Goal: Information Seeking & Learning: Learn about a topic

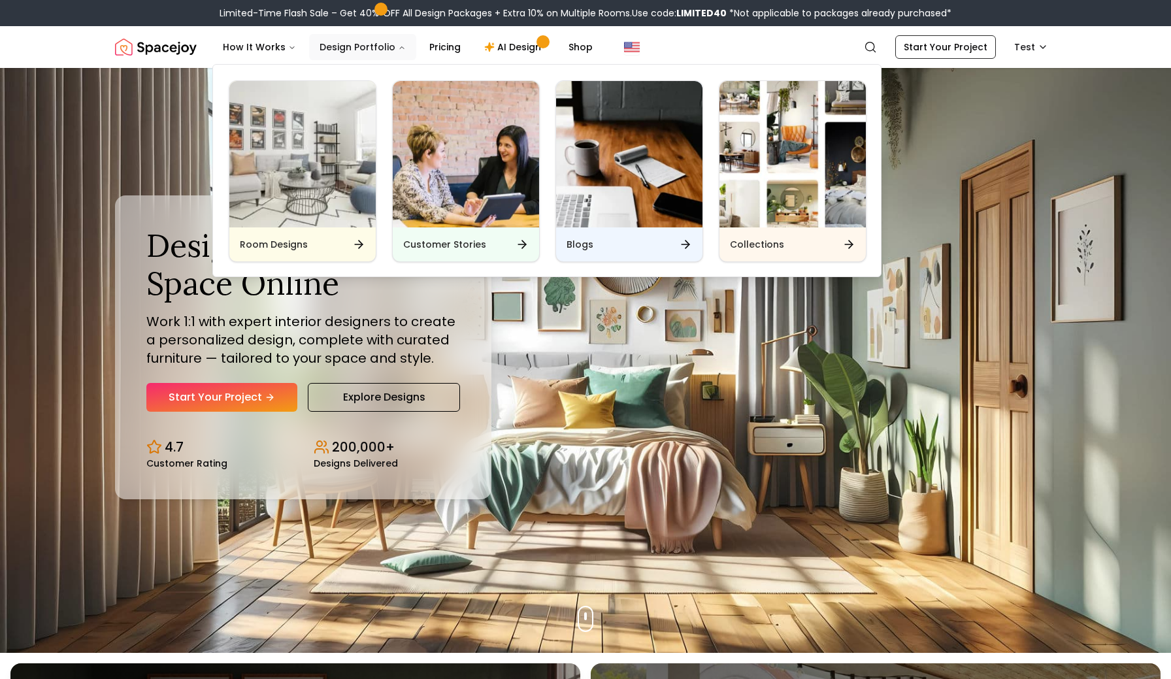
click at [393, 42] on button "Design Portfolio" at bounding box center [362, 47] width 107 height 26
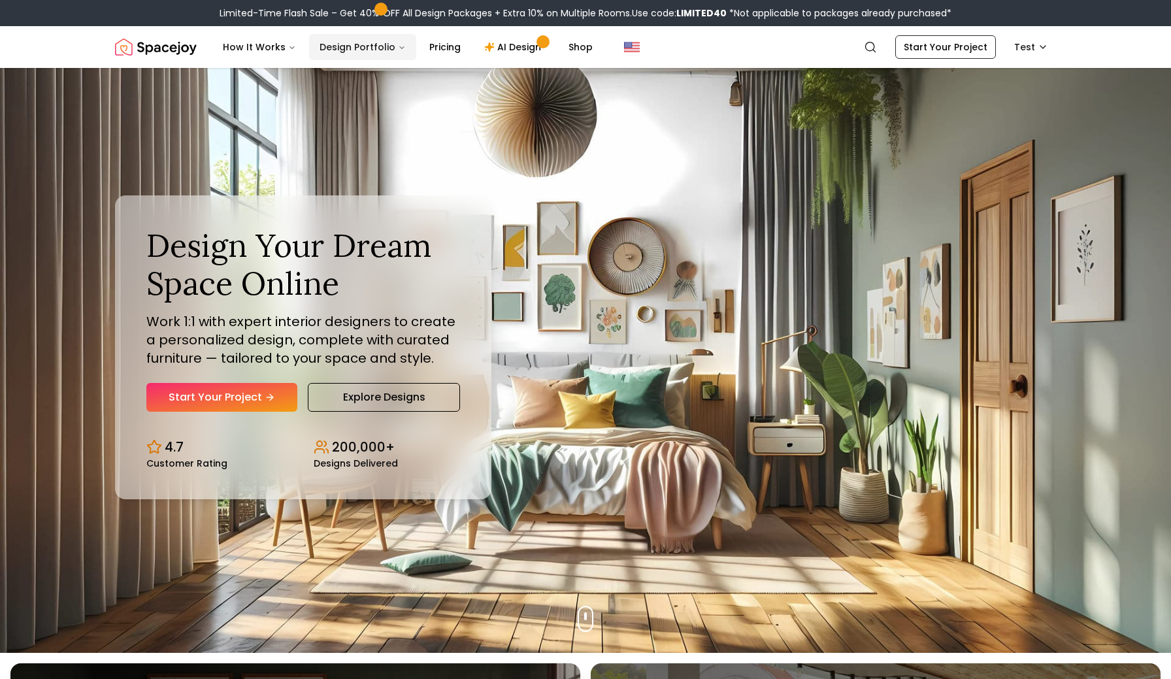
click at [393, 42] on button "Design Portfolio" at bounding box center [362, 47] width 107 height 26
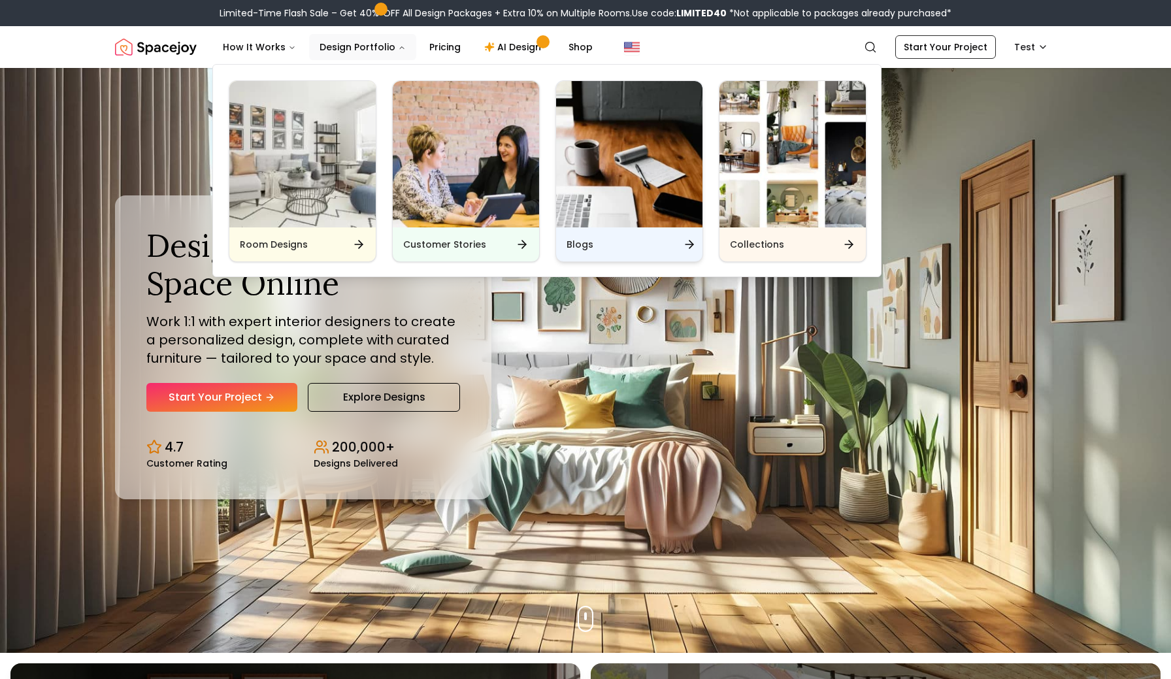
click at [613, 154] on img "Main" at bounding box center [629, 154] width 146 height 146
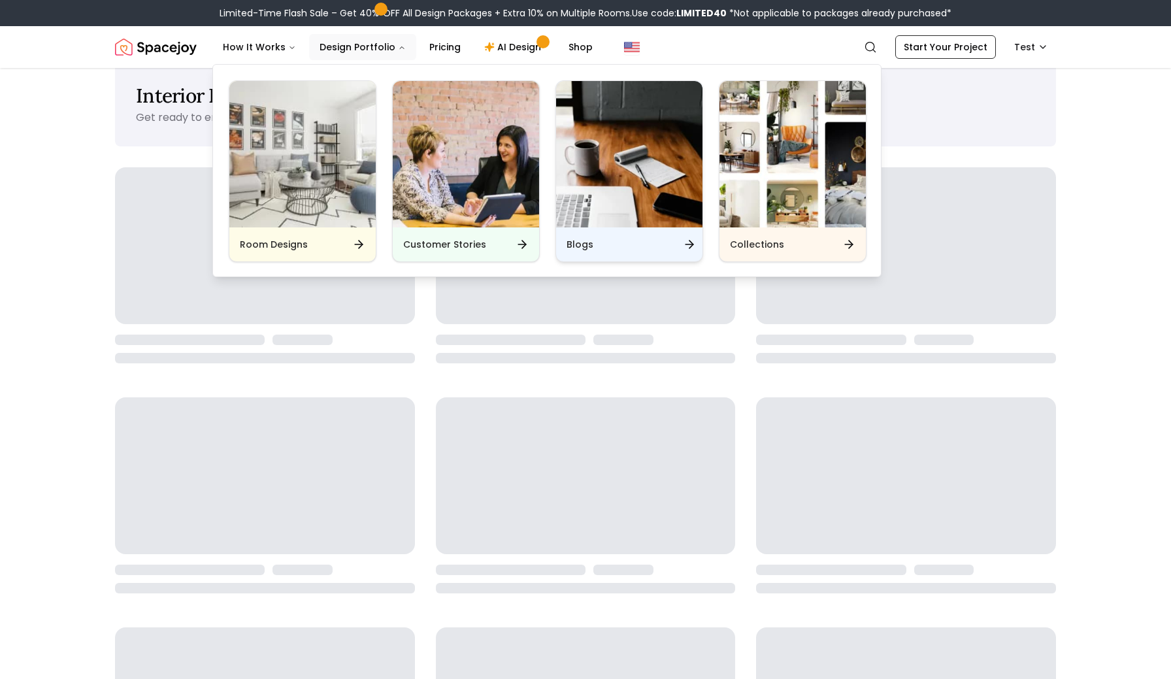
scroll to position [47, 0]
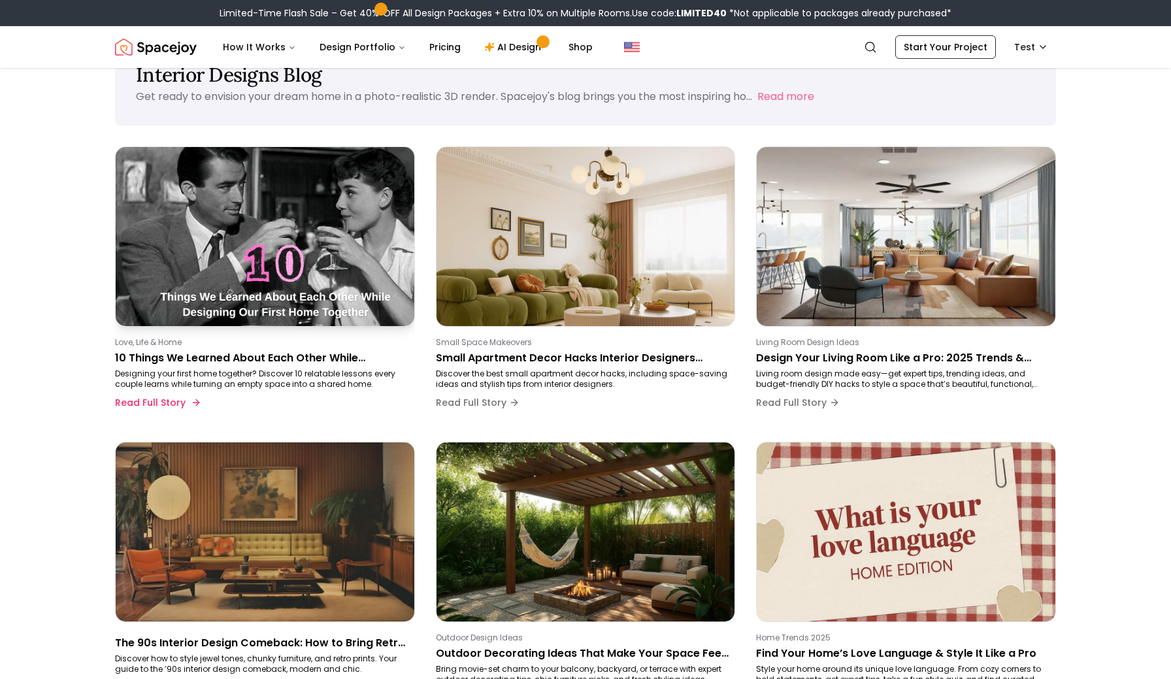
click at [259, 259] on img at bounding box center [264, 236] width 313 height 188
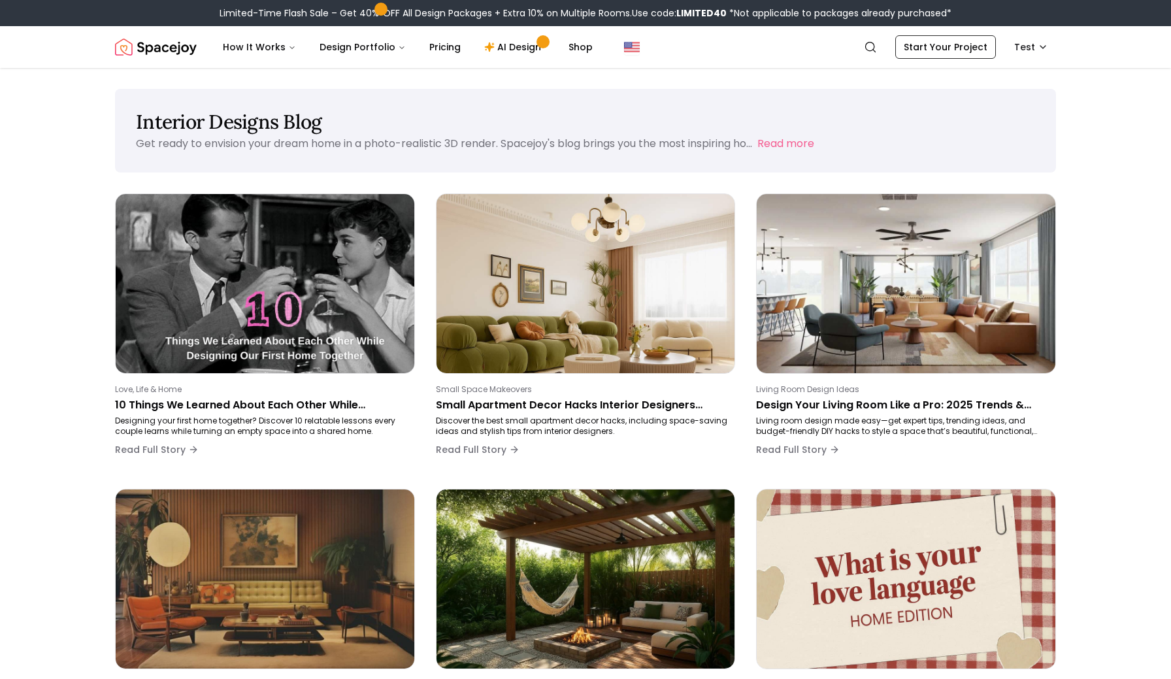
click at [159, 48] on img "Spacejoy" at bounding box center [156, 47] width 82 height 26
